Goal: Find specific page/section: Find specific page/section

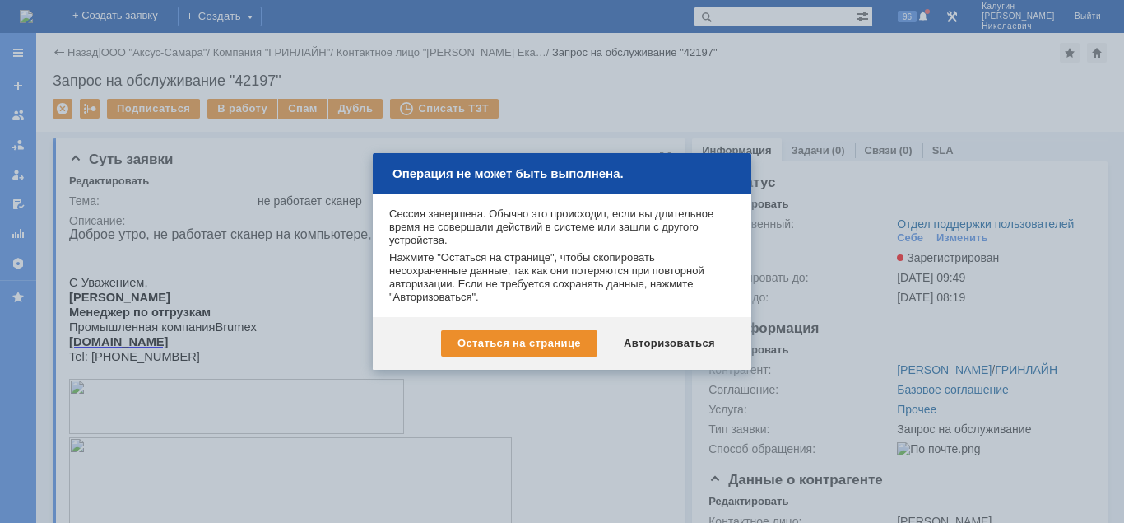
drag, startPoint x: 686, startPoint y: 341, endPoint x: 681, endPoint y: 350, distance: 10.7
click at [685, 341] on div "Авторизоваться" at bounding box center [669, 343] width 124 height 26
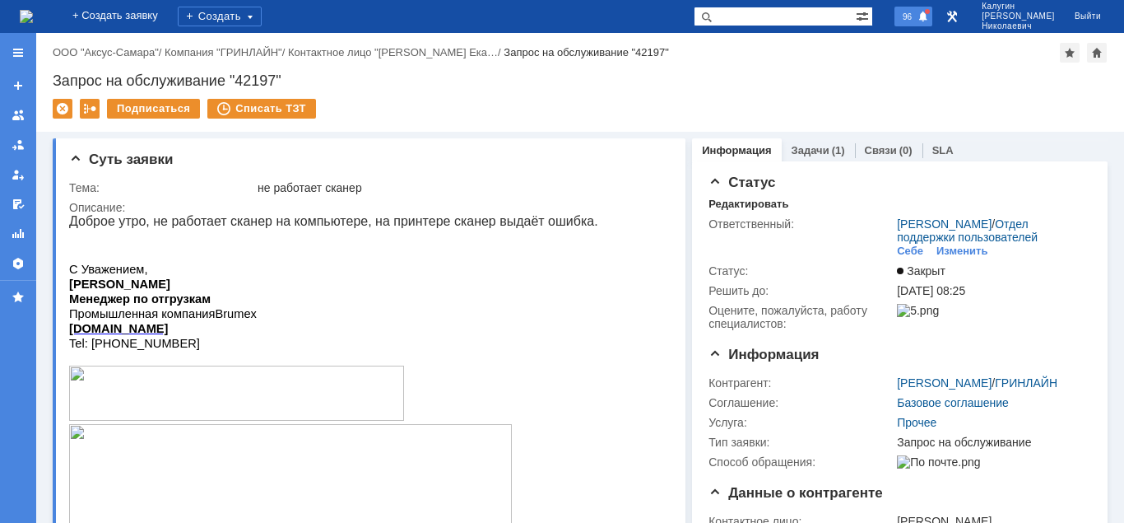
click at [917, 21] on span "96" at bounding box center [907, 17] width 19 height 12
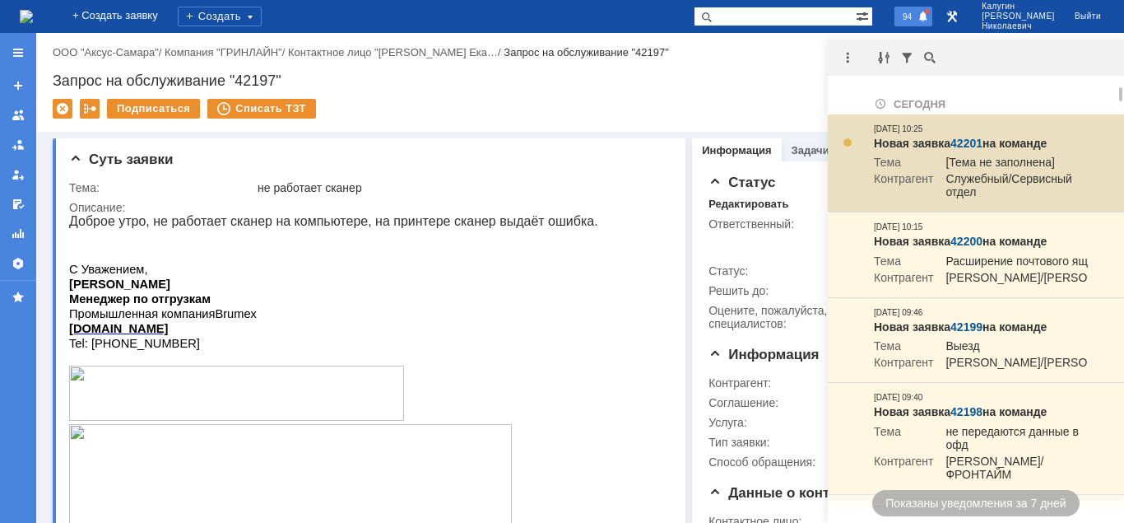
click at [972, 145] on link "42201" at bounding box center [966, 143] width 32 height 13
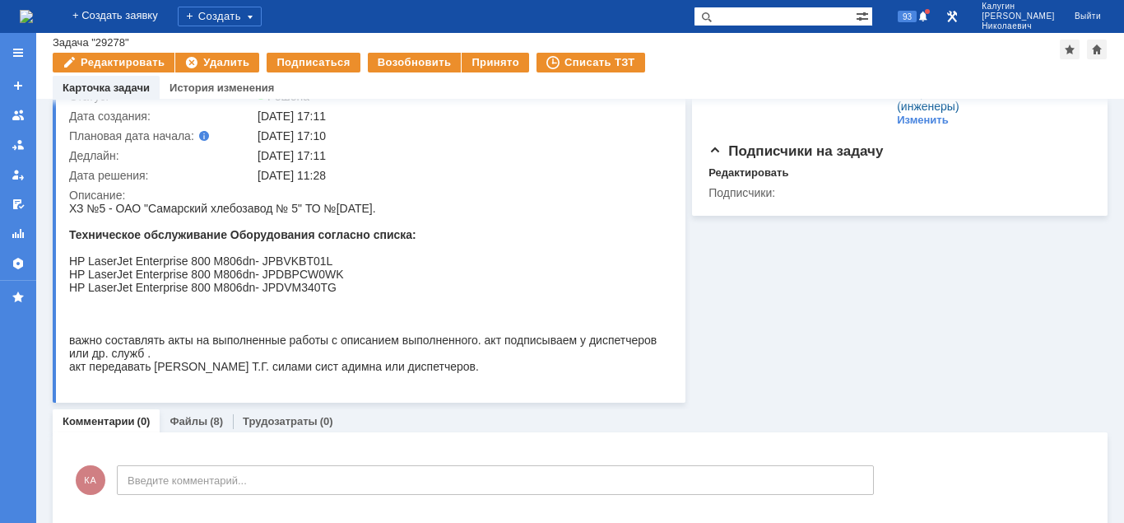
scroll to position [129, 0]
